Goal: Task Accomplishment & Management: Manage account settings

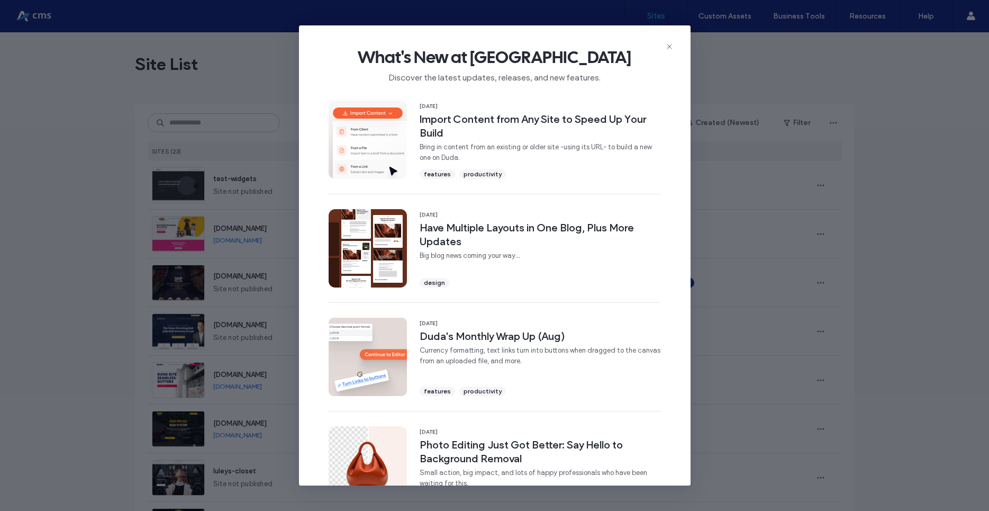
click at [669, 38] on div "What's New at Duda Discover the latest updates, releases, and new features." at bounding box center [495, 60] width 392 height 71
click at [670, 49] on icon at bounding box center [669, 46] width 8 height 8
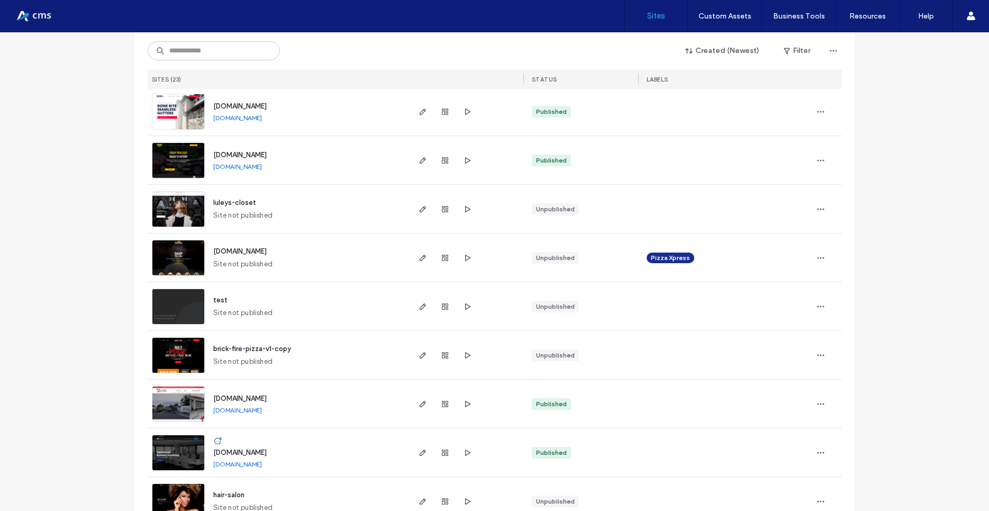
scroll to position [333, 0]
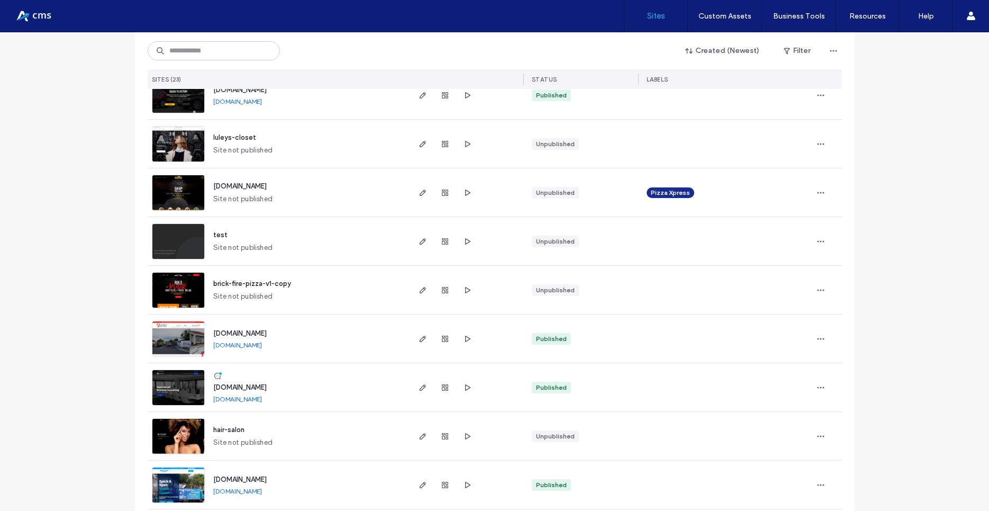
click at [175, 336] on img at bounding box center [178, 357] width 52 height 72
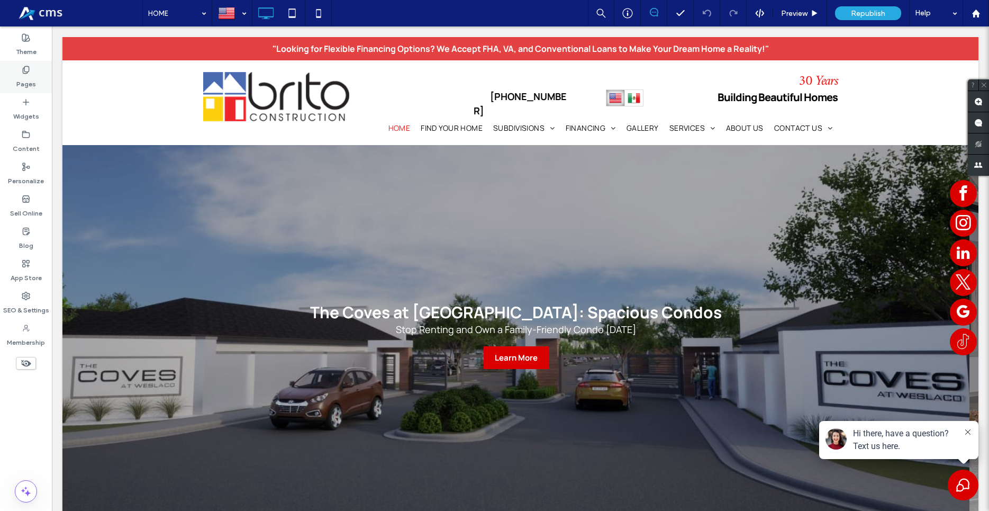
click at [20, 72] on div "Pages" at bounding box center [26, 77] width 52 height 32
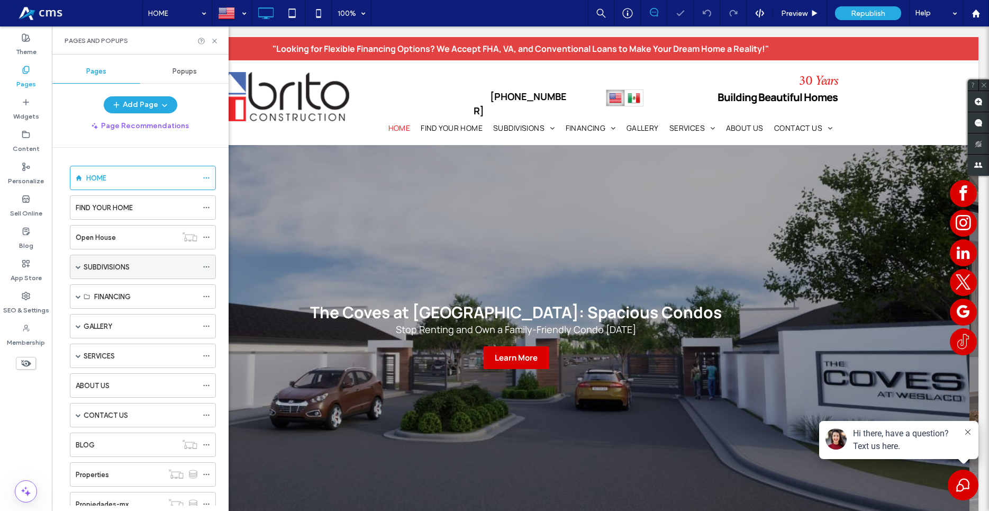
click at [77, 270] on span at bounding box center [78, 266] width 5 height 23
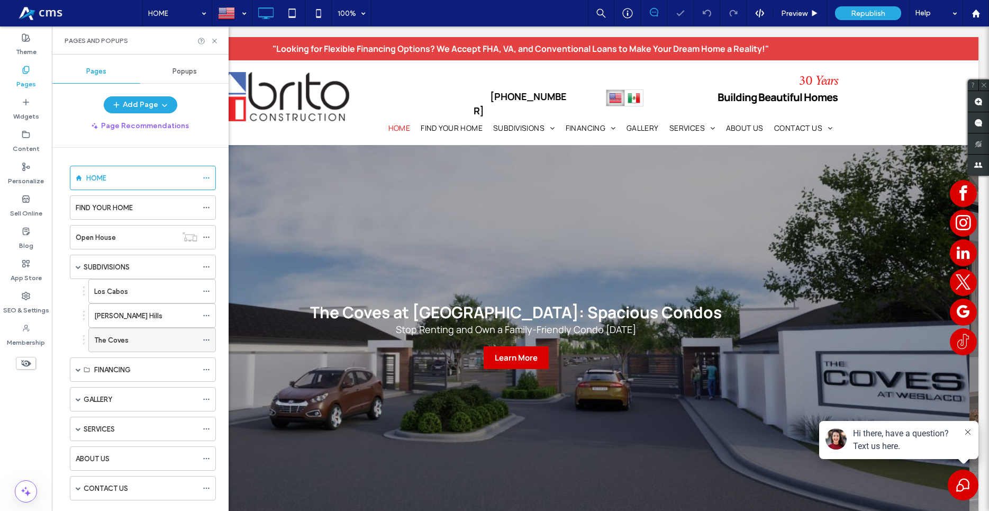
click at [116, 332] on div "The Coves" at bounding box center [145, 339] width 103 height 23
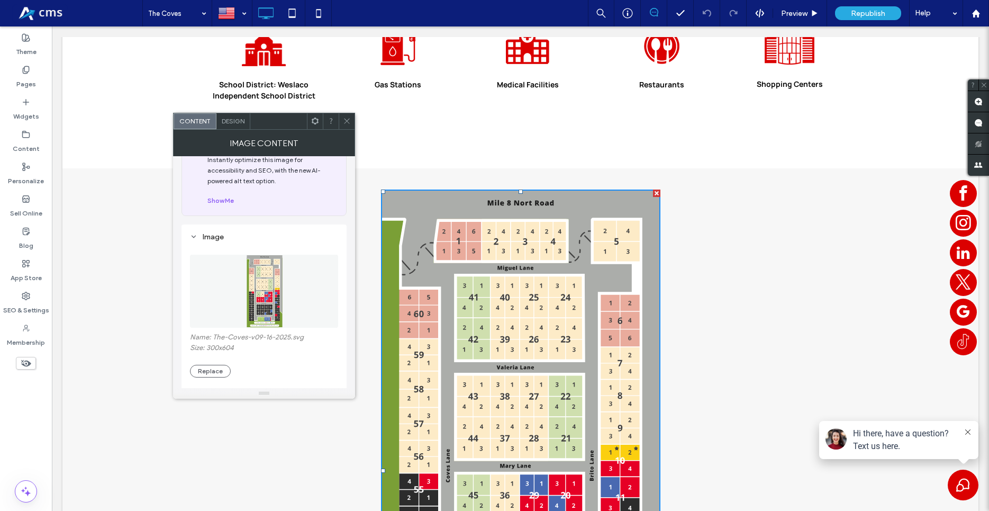
scroll to position [60, 0]
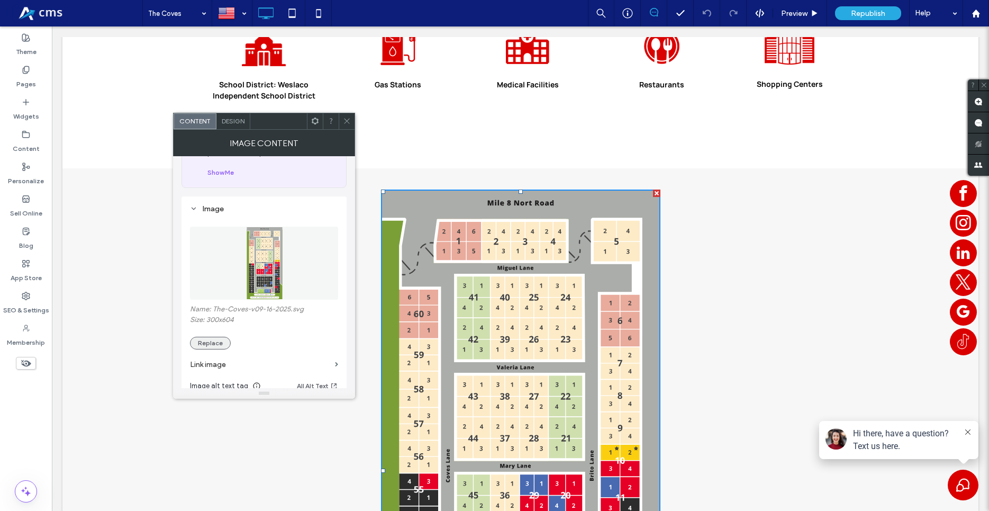
click at [217, 345] on button "Replace" at bounding box center [210, 343] width 41 height 13
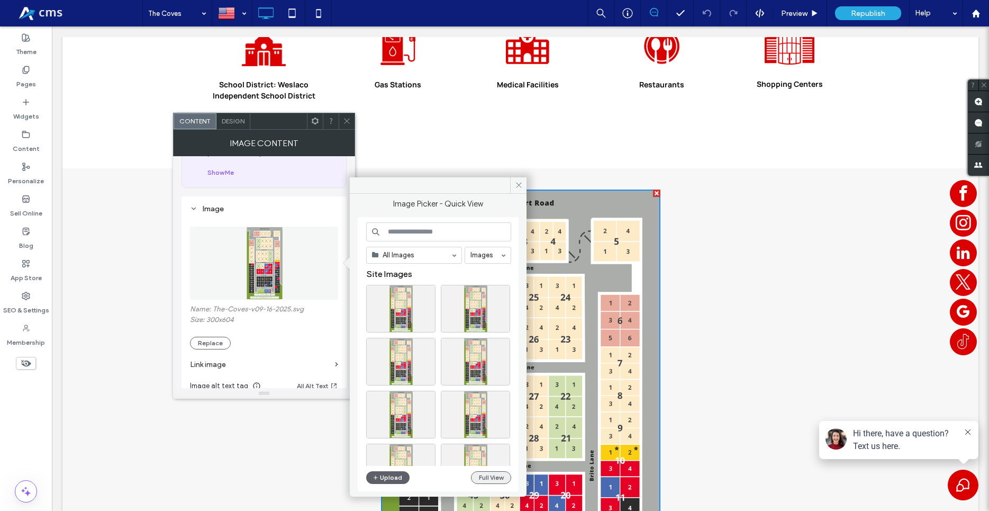
click at [477, 480] on button "Full View" at bounding box center [491, 477] width 40 height 13
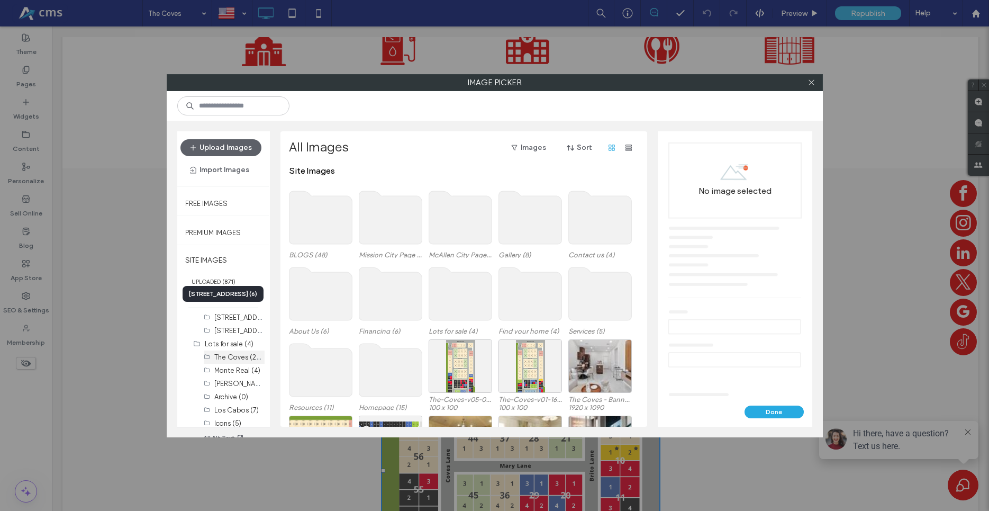
scroll to position [241, 0]
click at [232, 353] on label "The Coves (260)" at bounding box center [240, 353] width 53 height 10
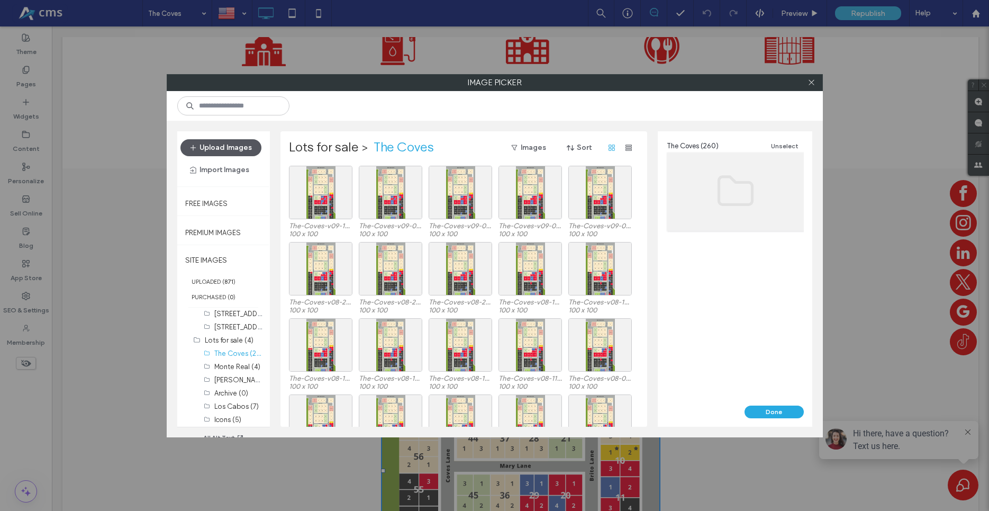
click at [211, 146] on button "Upload Images" at bounding box center [220, 147] width 81 height 17
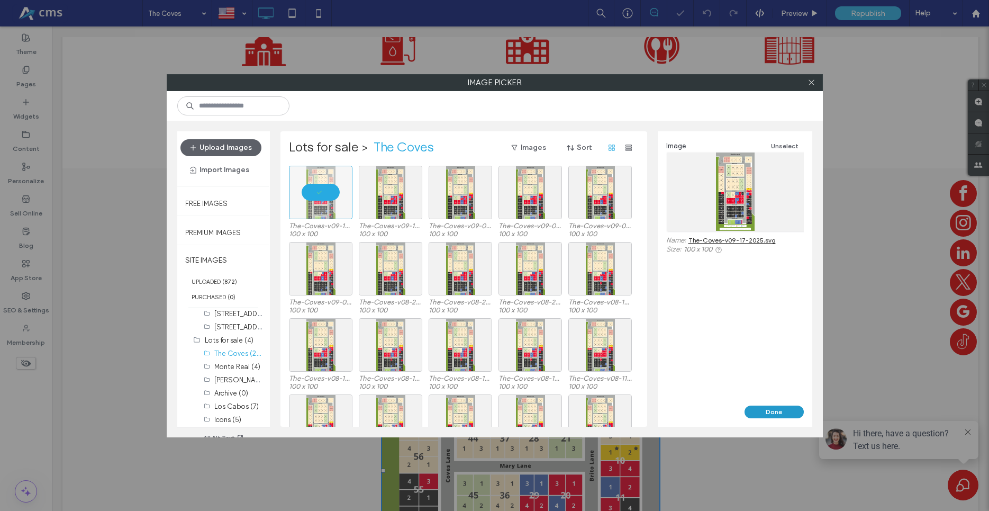
click at [767, 408] on button "Done" at bounding box center [774, 411] width 59 height 13
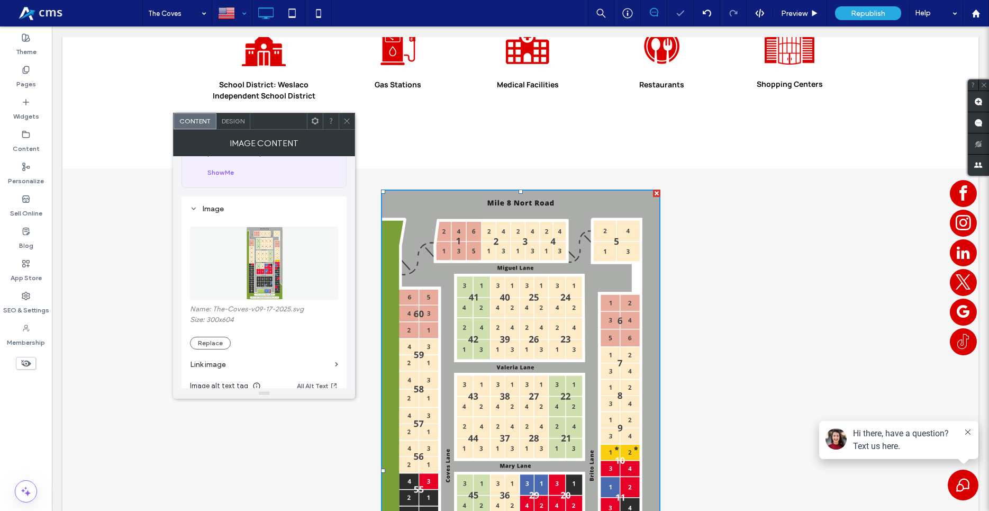
click at [239, 9] on div at bounding box center [232, 13] width 39 height 25
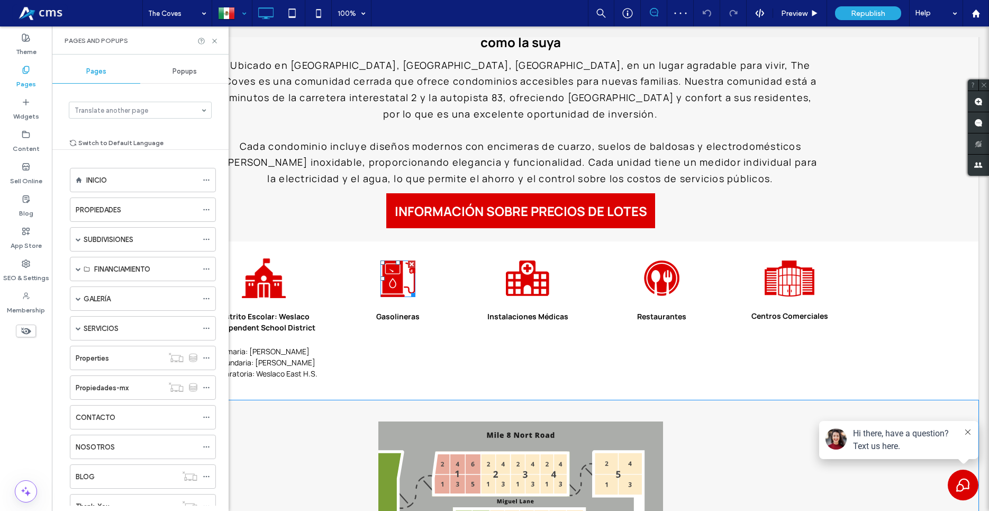
scroll to position [1026, 0]
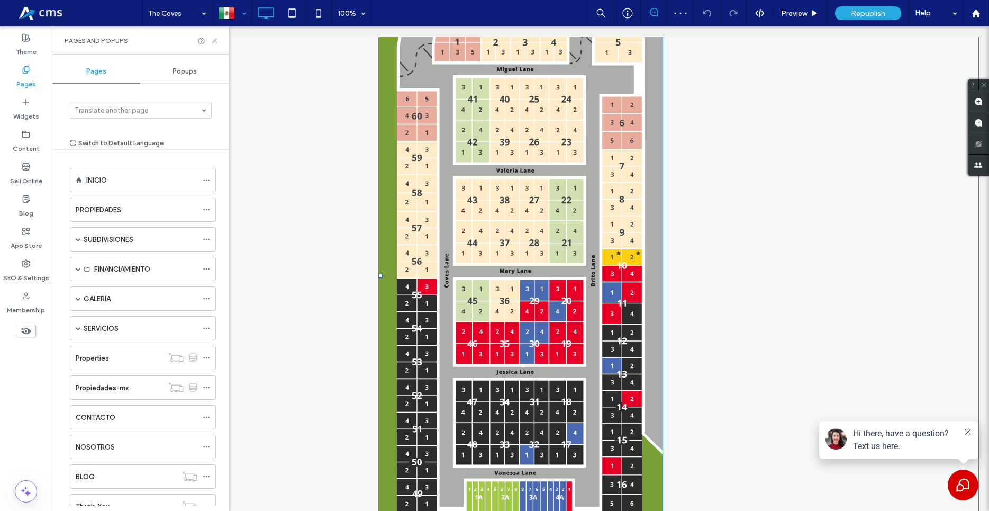
click at [410, 295] on img at bounding box center [520, 276] width 285 height 574
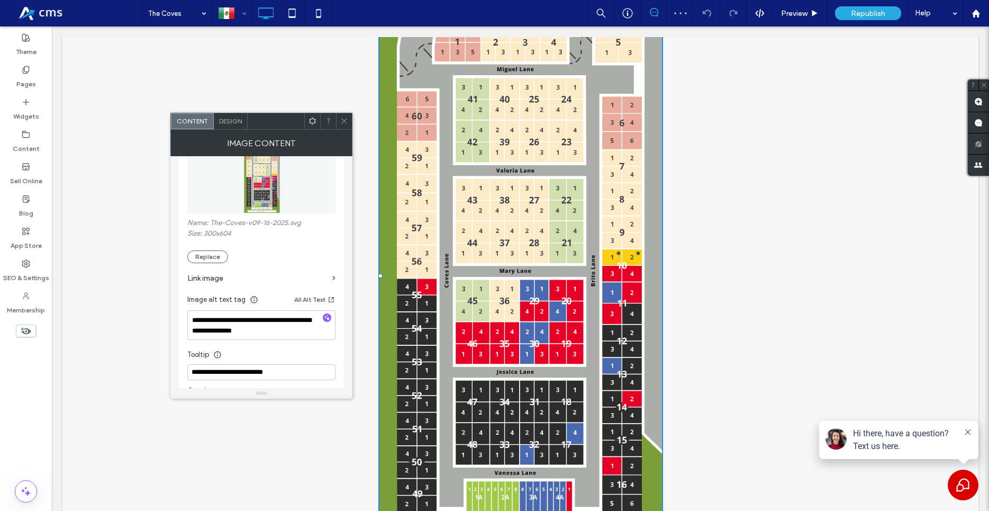
scroll to position [181, 0]
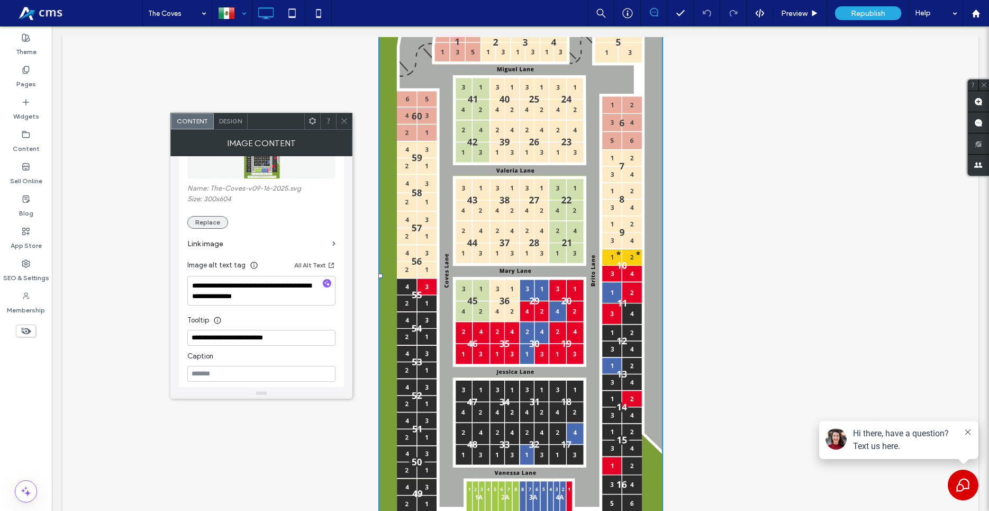
click at [206, 225] on button "Replace" at bounding box center [207, 222] width 41 height 13
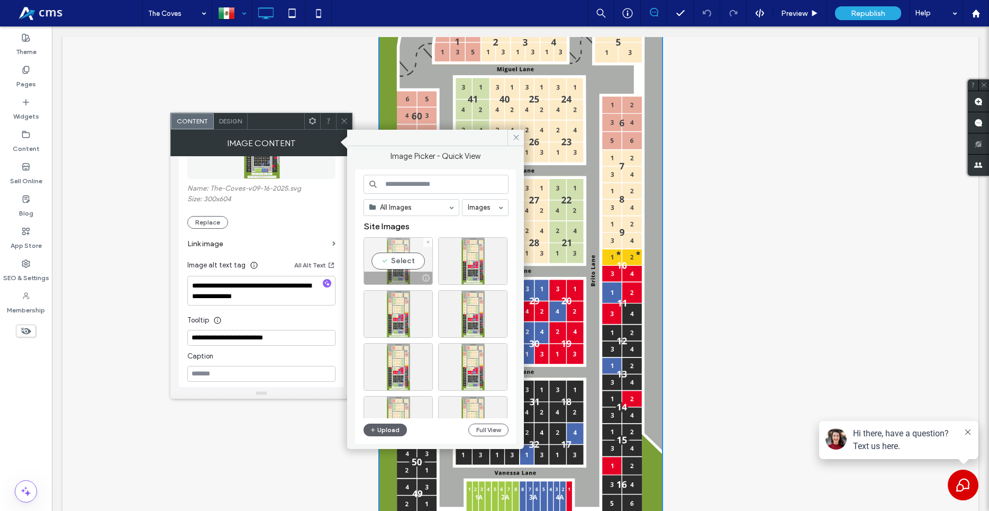
click at [394, 260] on div "Select" at bounding box center [398, 261] width 69 height 48
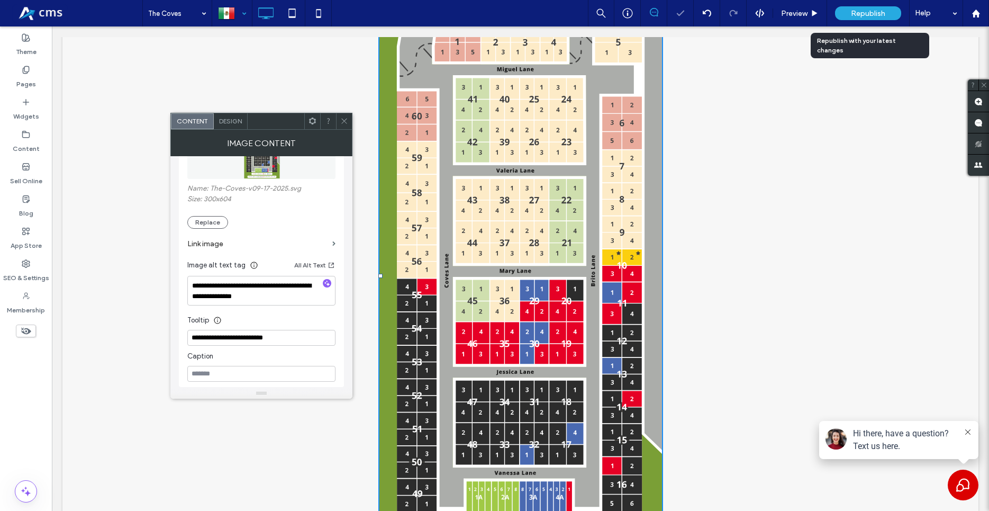
click at [870, 11] on span "Republish" at bounding box center [868, 13] width 34 height 9
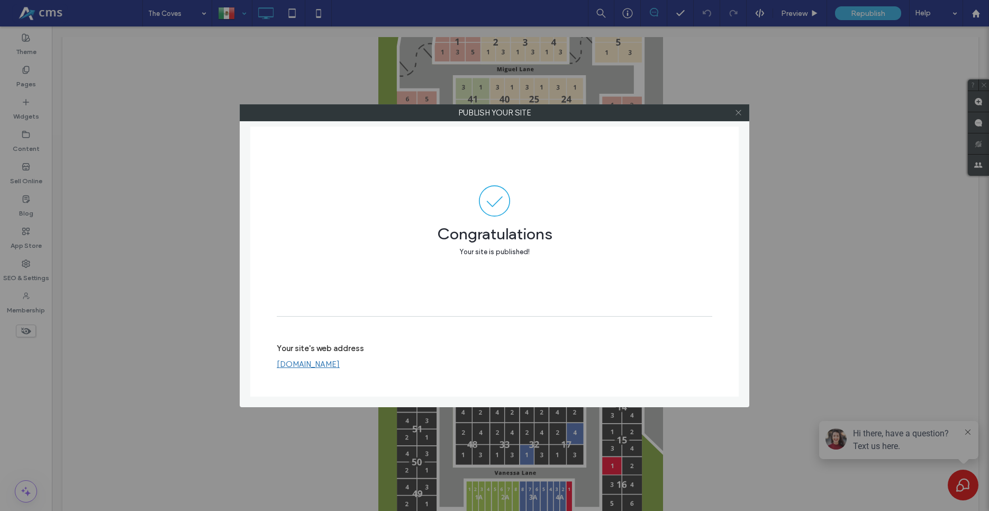
click at [741, 113] on icon at bounding box center [739, 113] width 8 height 8
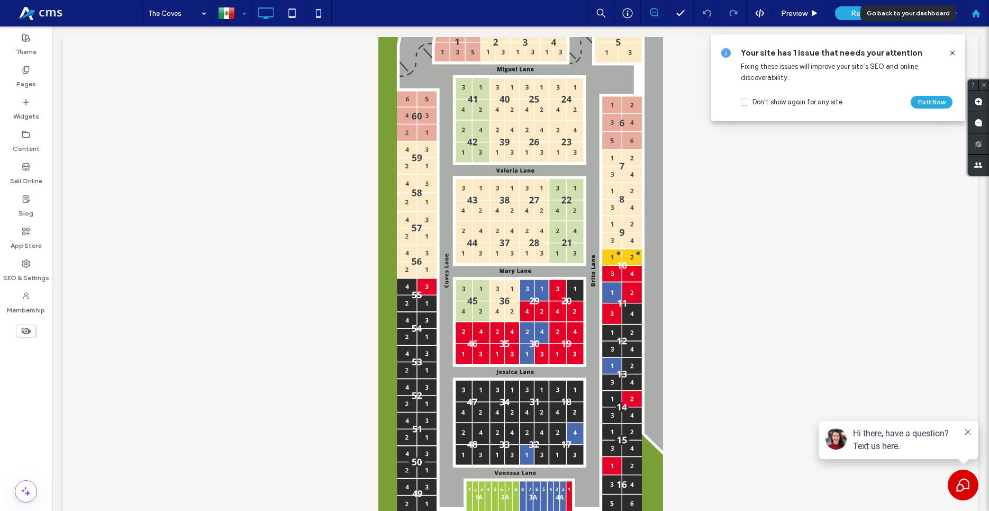
click at [978, 13] on use at bounding box center [976, 13] width 8 height 8
